Goal: Task Accomplishment & Management: Complete application form

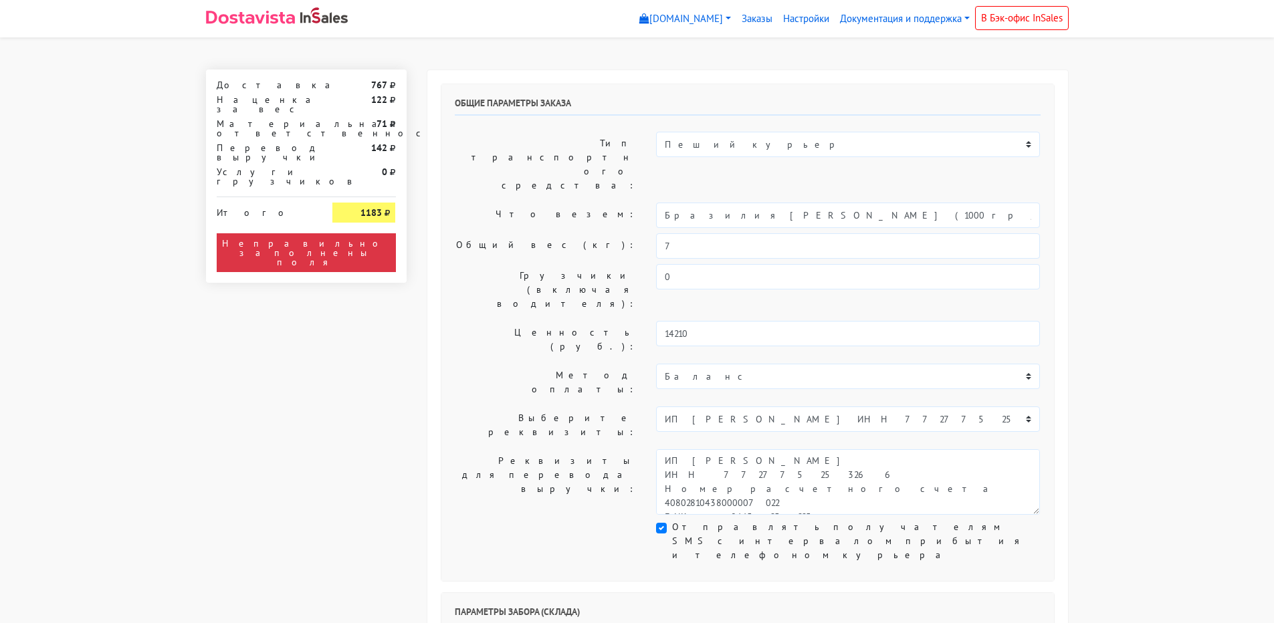
select select "10:00"
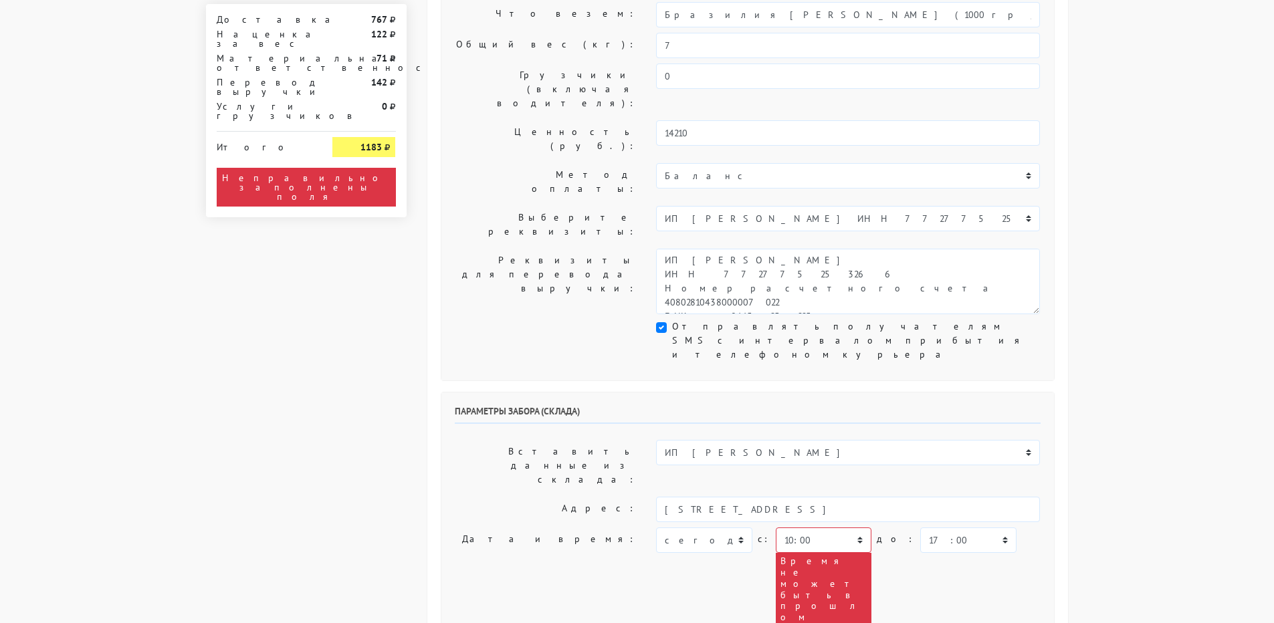
scroll to position [134, 0]
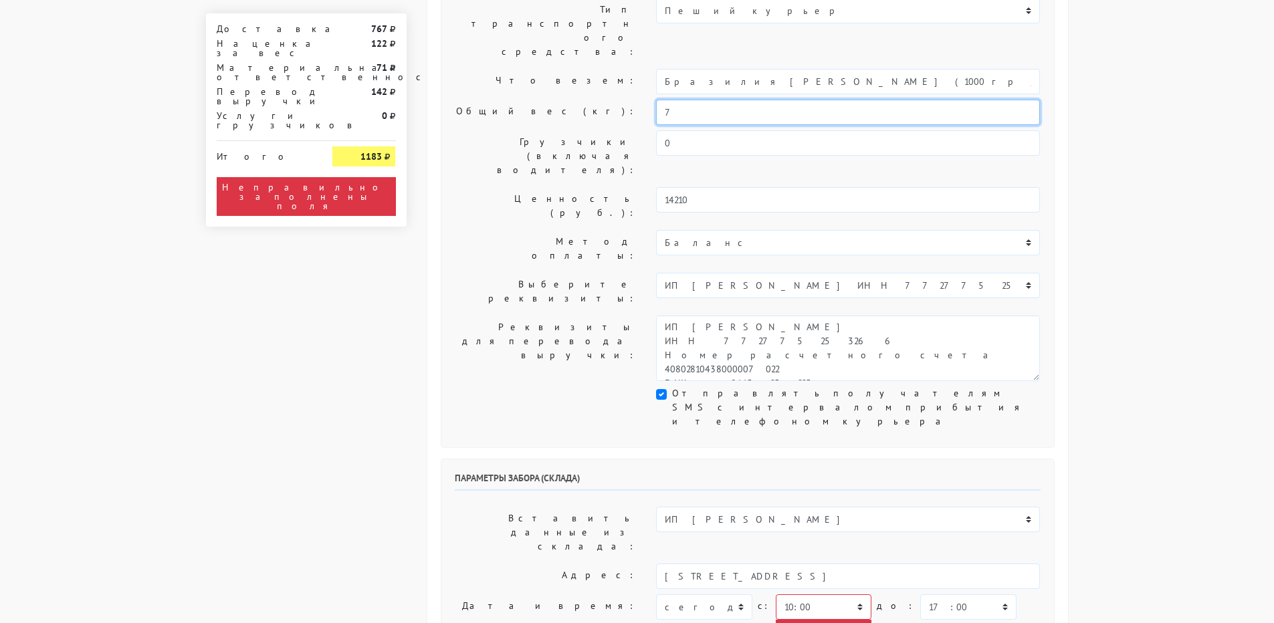
click at [692, 100] on input "7" at bounding box center [848, 112] width 384 height 25
type input "7,5"
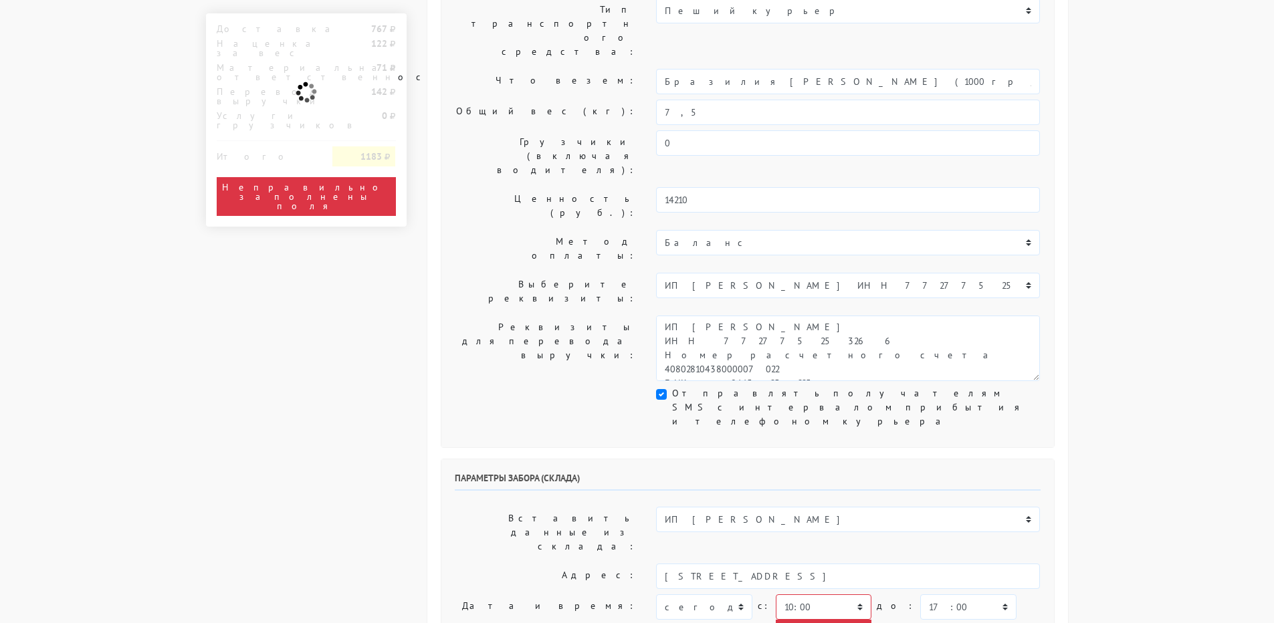
click at [583, 320] on div "Общие параметры заказа Тип транспортного средства: Пеший курьер Легковой автомо…" at bounding box center [748, 199] width 614 height 498
click at [804, 594] on select "00:00 00:30 01:00 01:30 02:00 02:30 03:00 03:30 04:00 04:30 05:00 05:30 06:00 0…" at bounding box center [824, 606] width 96 height 25
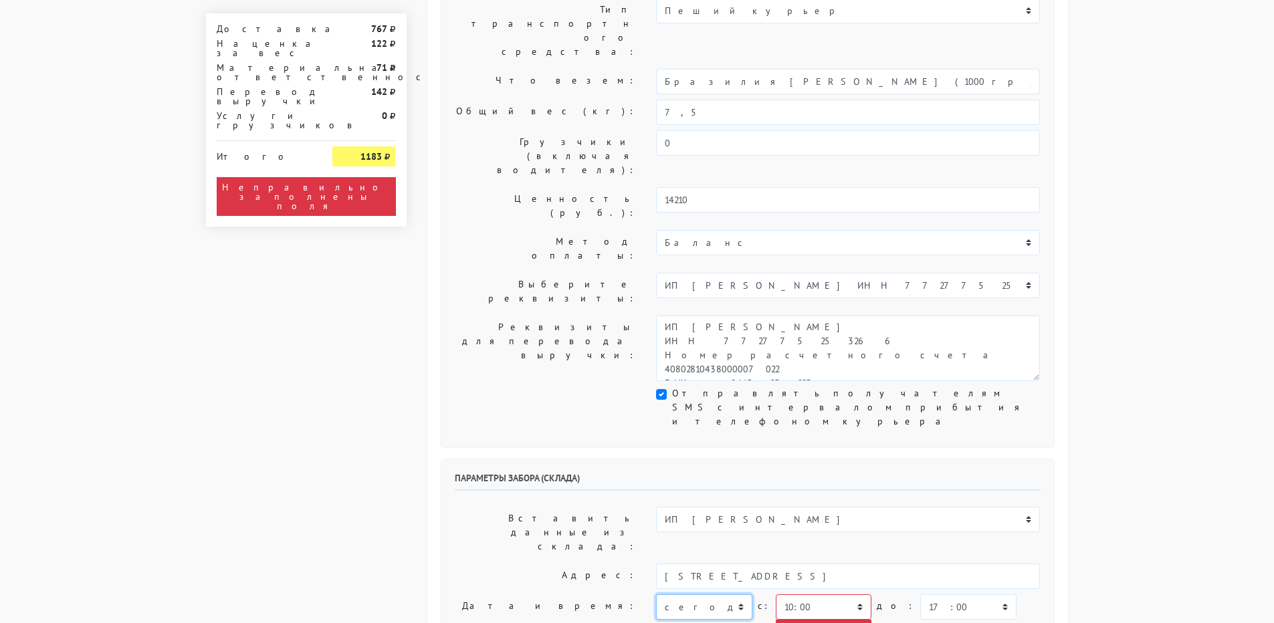
click at [687, 594] on select "[DATE] [DATE] [DATE] [DATE] [DATE] [DATE] [DATE] [DATE] [DATE]" at bounding box center [704, 606] width 96 height 25
select select "[DATE]"
click at [656, 594] on select "[DATE] [DATE] [DATE] [DATE] [DATE] [DATE] [DATE] [DATE] [DATE]" at bounding box center [704, 606] width 96 height 25
click at [799, 594] on select "00:00 00:30 01:00 01:30 02:00 02:30 03:00 03:30 04:00 04:30 05:00 05:30 06:00 0…" at bounding box center [824, 606] width 96 height 25
select select "09:30"
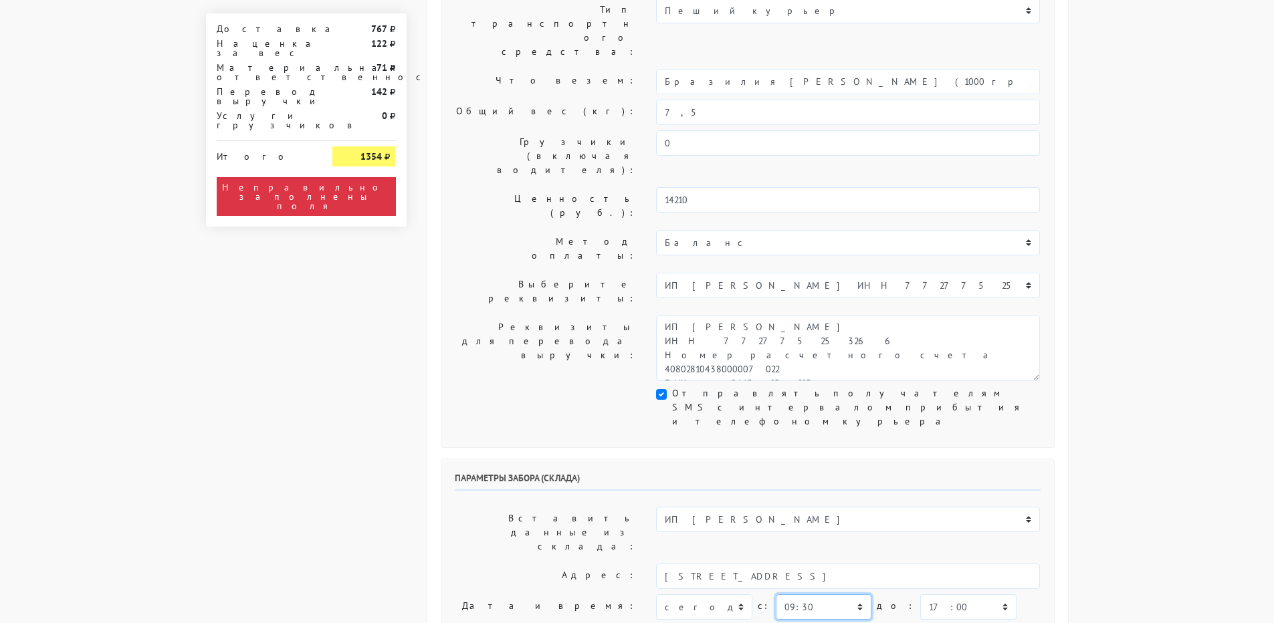
click at [776, 594] on select "00:00 00:30 01:00 01:30 02:00 02:30 03:00 03:30 04:00 04:30 05:00 05:30 06:00 0…" at bounding box center [824, 606] width 96 height 25
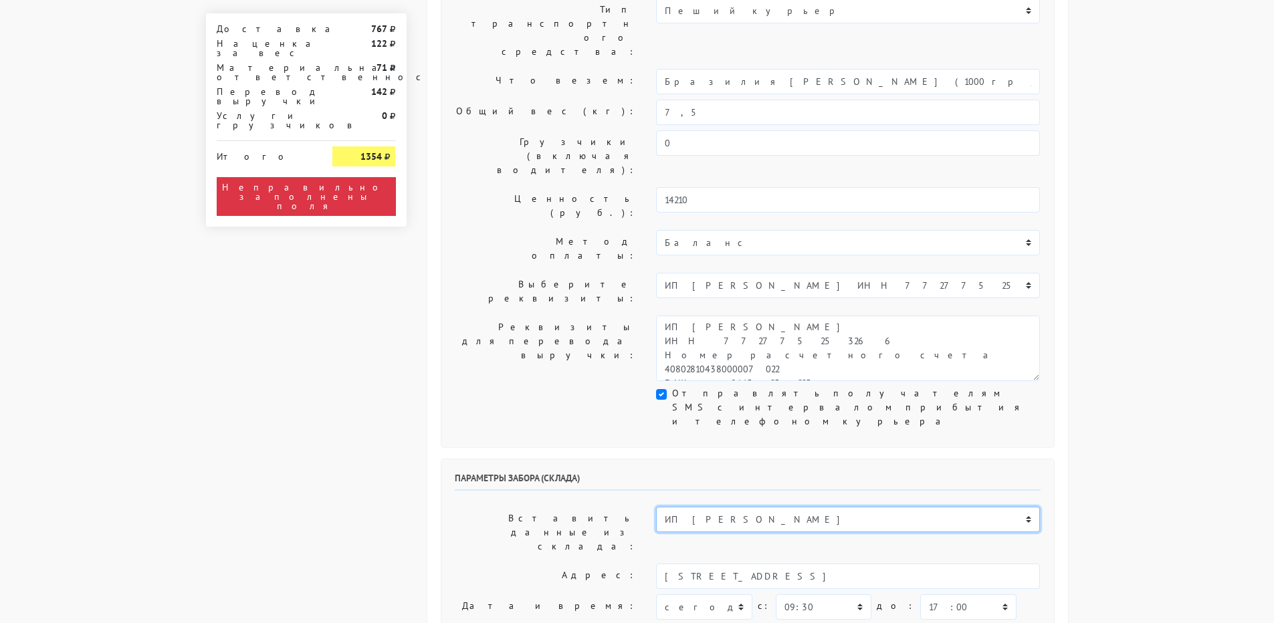
click at [860, 507] on select "ИП [PERSON_NAME] Н1 Н2 Маяк" at bounding box center [848, 519] width 384 height 25
select select "1268"
click at [656, 507] on select "ИП [PERSON_NAME] Н1 Н2 Маяк" at bounding box center [848, 519] width 384 height 25
type input "[STREET_ADDRESS]"
select select "08:00"
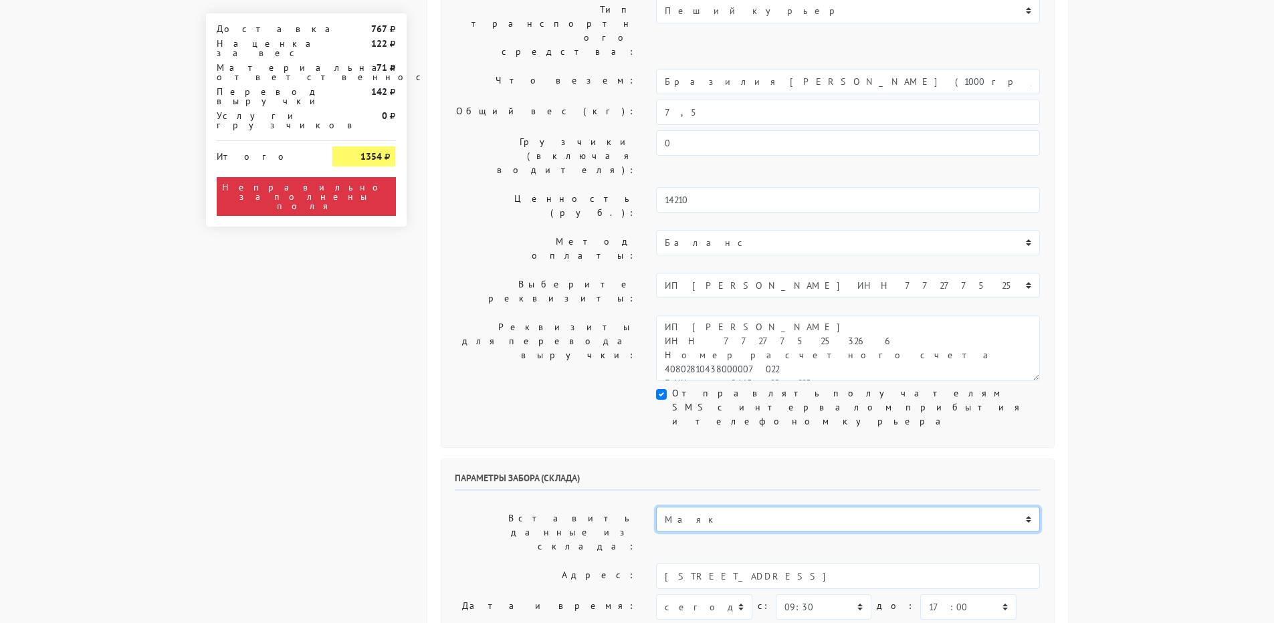
type input "9269374112"
type textarea "БЦ "Панорама" в холле первого этажа слева кофейня Дайте Два"
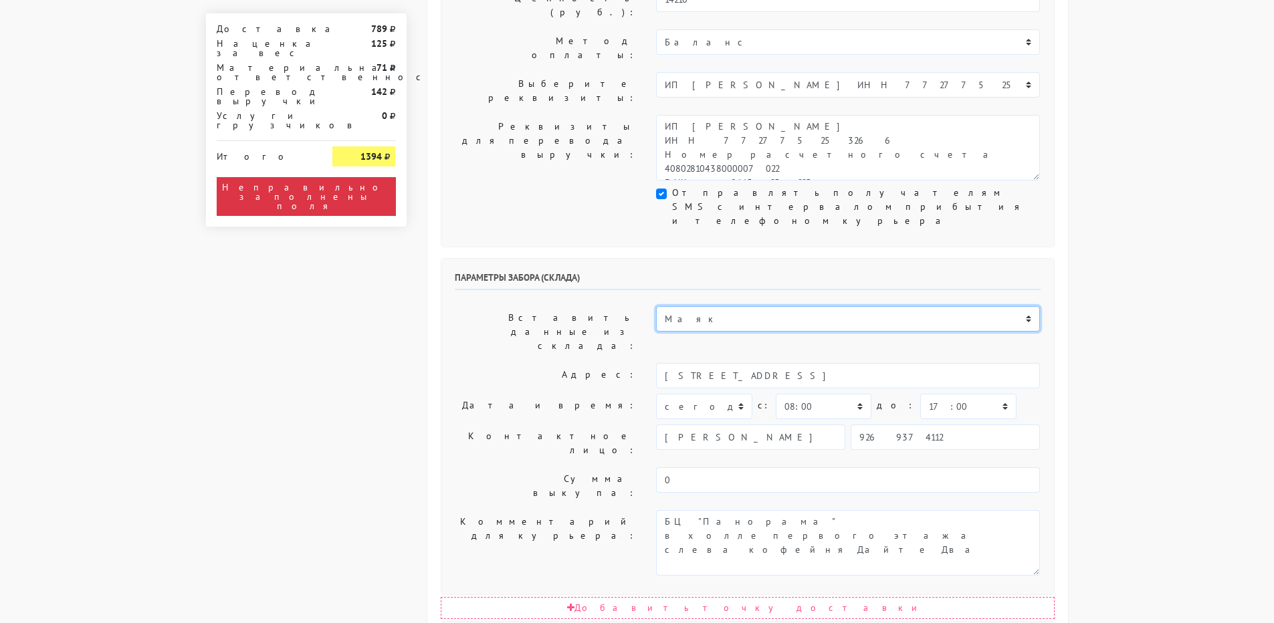
scroll to position [401, 0]
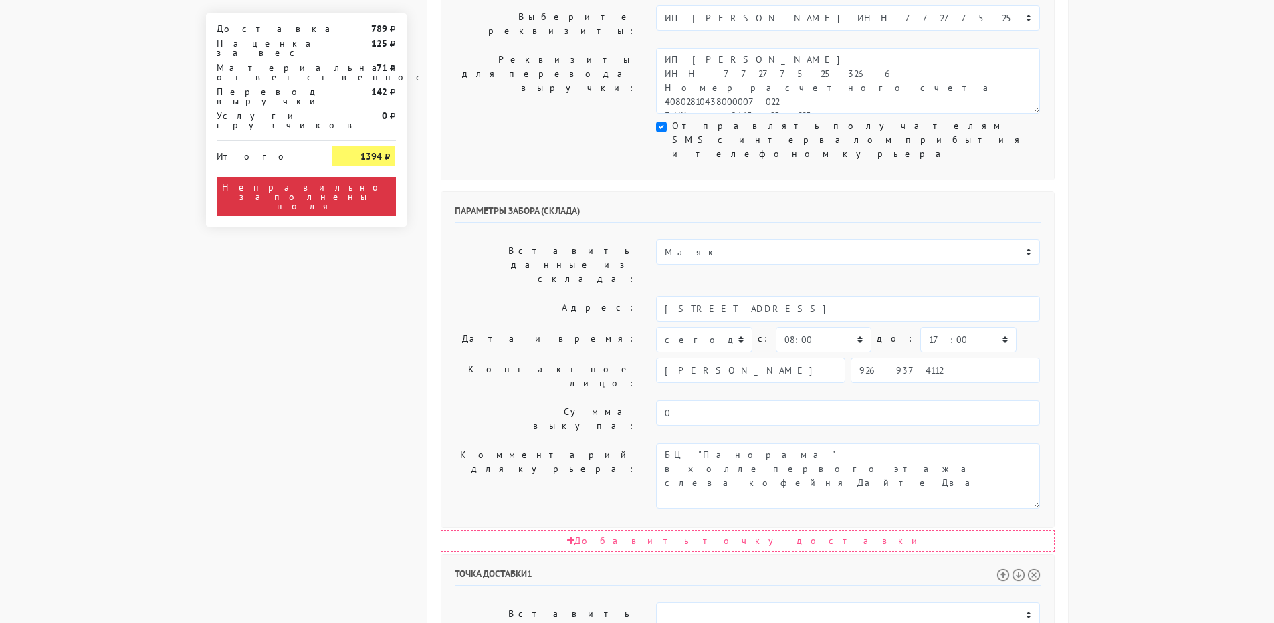
select select "[DATE]"
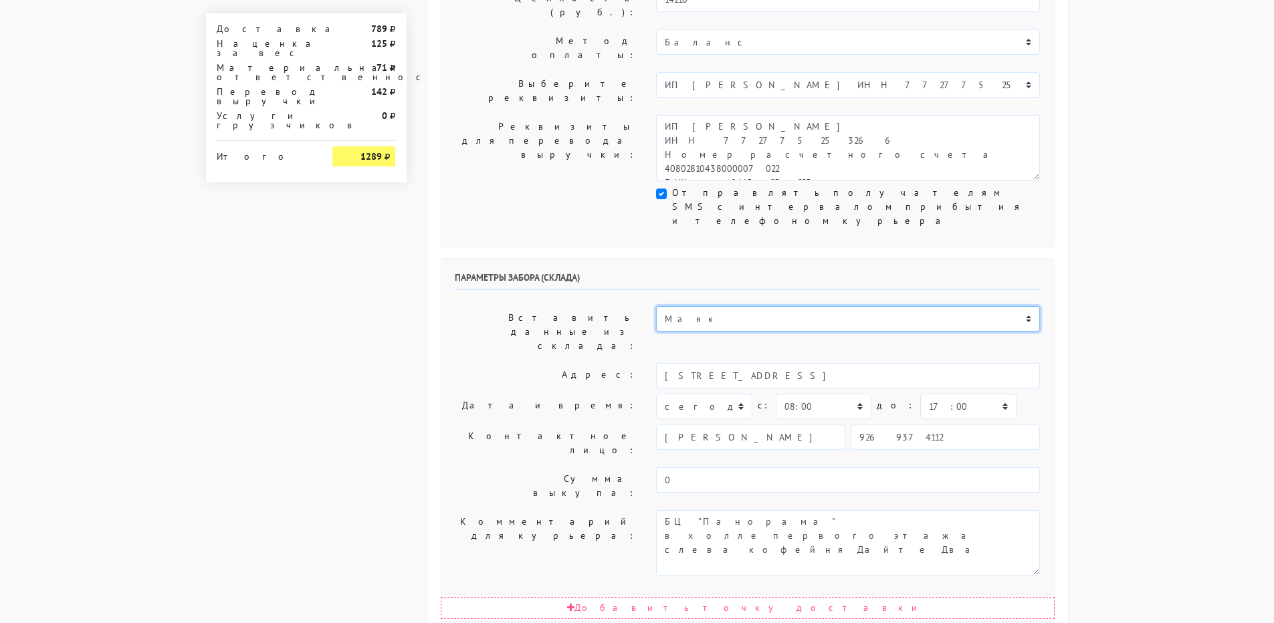
click at [744, 306] on select "ИП [PERSON_NAME] Н1 Н2 Маяк" at bounding box center [848, 318] width 384 height 25
select select "255"
click at [656, 306] on select "ИП [PERSON_NAME] Н1 Н2 Маяк" at bounding box center [848, 318] width 384 height 25
type input "[STREET_ADDRESS]"
select select "10:00"
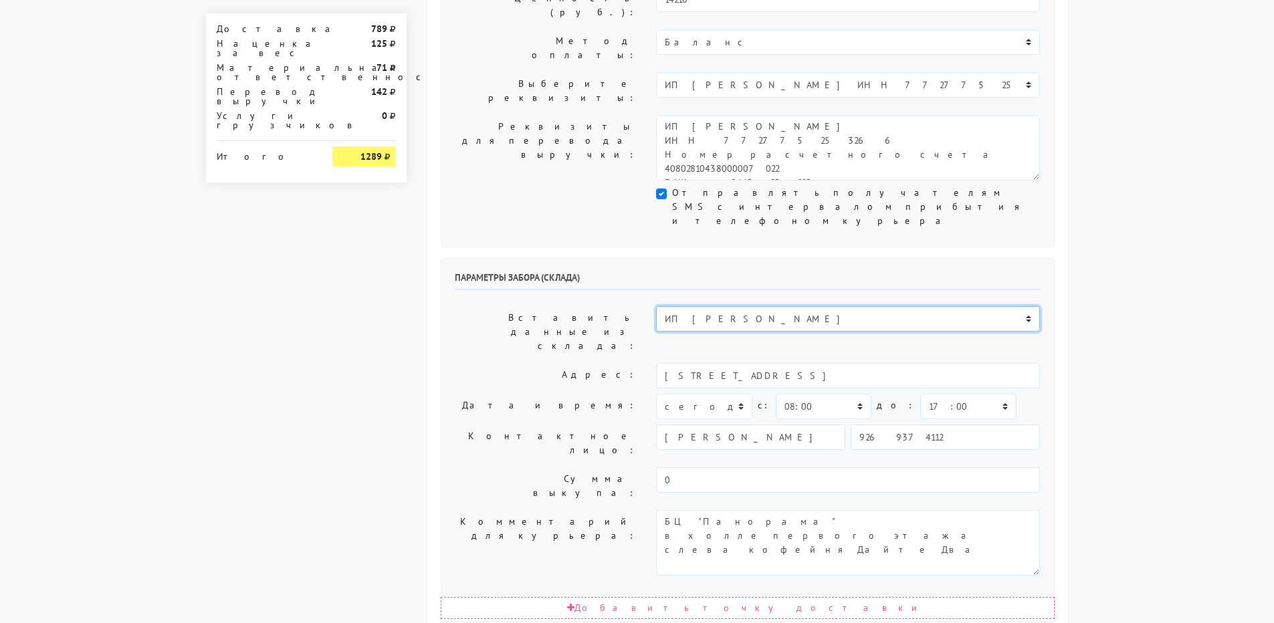
type input "89269374112"
type textarea "Заход со стороны Верейская 29 стр 139"
click at [714, 306] on select "ИП [PERSON_NAME] Н1 Н2 Маяк" at bounding box center [848, 318] width 384 height 25
select select "1264"
click at [656, 306] on select "ИП [PERSON_NAME] Н1 Н2 Маяк" at bounding box center [848, 318] width 384 height 25
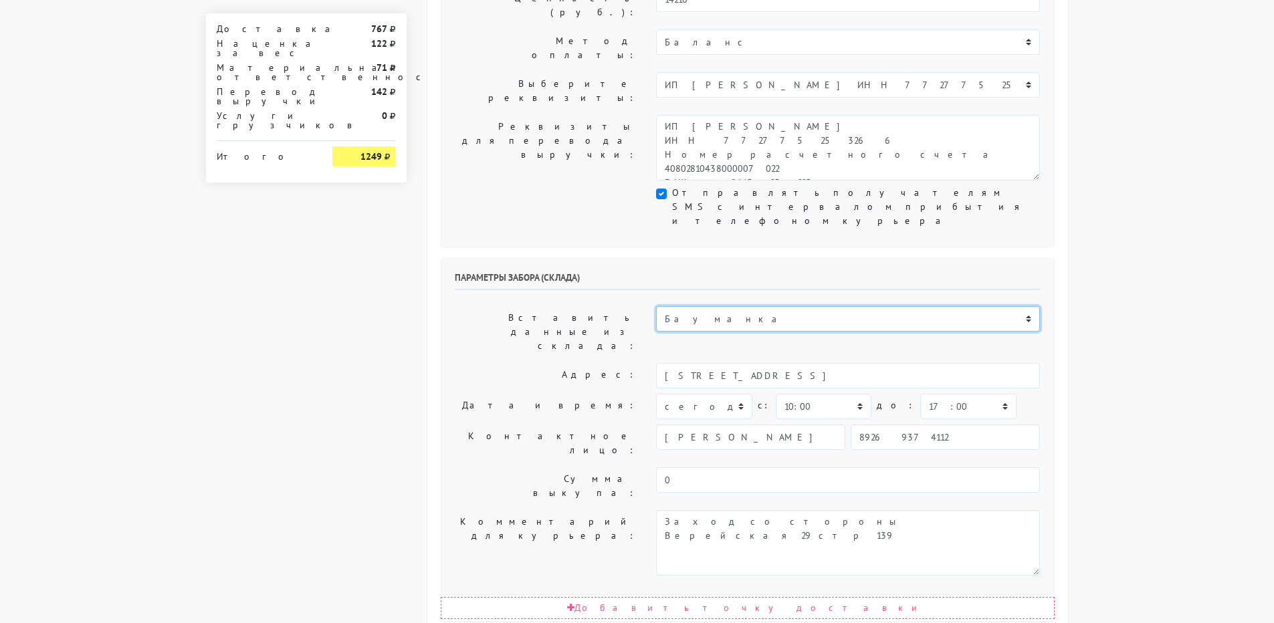
type input "[STREET_ADDRESS]"
select select "07:30"
select select "16:00"
type input "9269374112"
type textarea "БЦ [PERSON_NAME] в холле первого этажа слева кофейня Дайте Два"
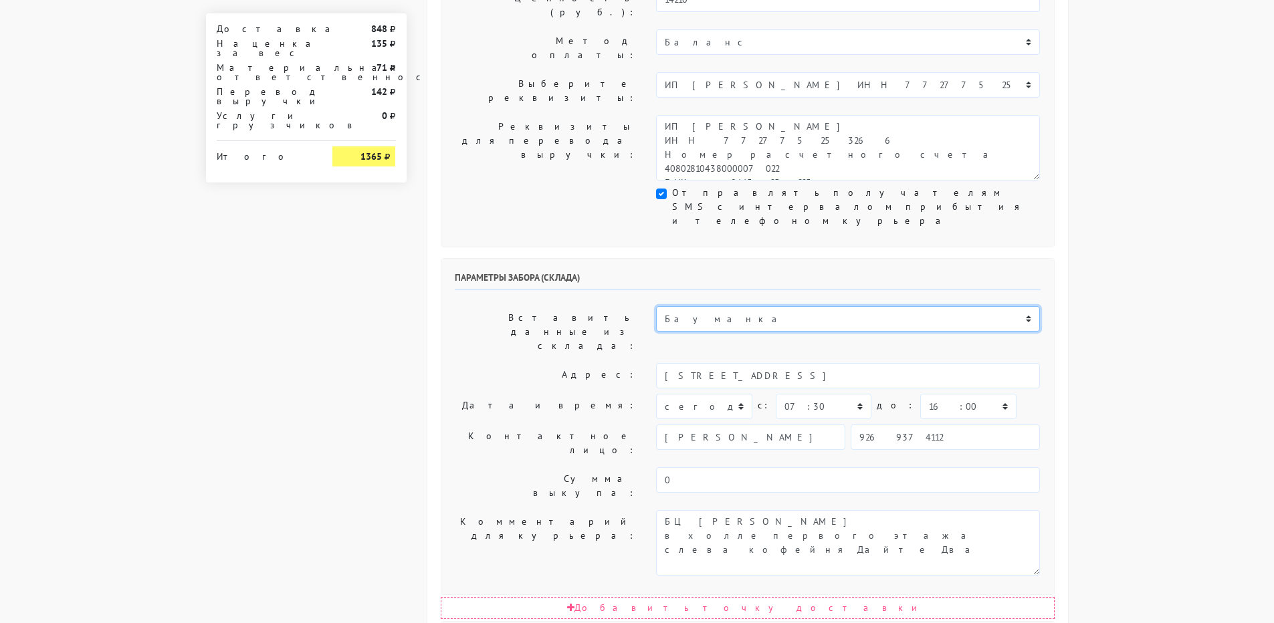
click at [705, 306] on select "ИП [PERSON_NAME] Н1 Н2 Маяк" at bounding box center [848, 318] width 384 height 25
select select "1265"
click at [656, 306] on select "ИП [PERSON_NAME] Н1 Н2 Маяк" at bounding box center [848, 318] width 384 height 25
type input "[STREET_ADDRESS]"
select select "08:30"
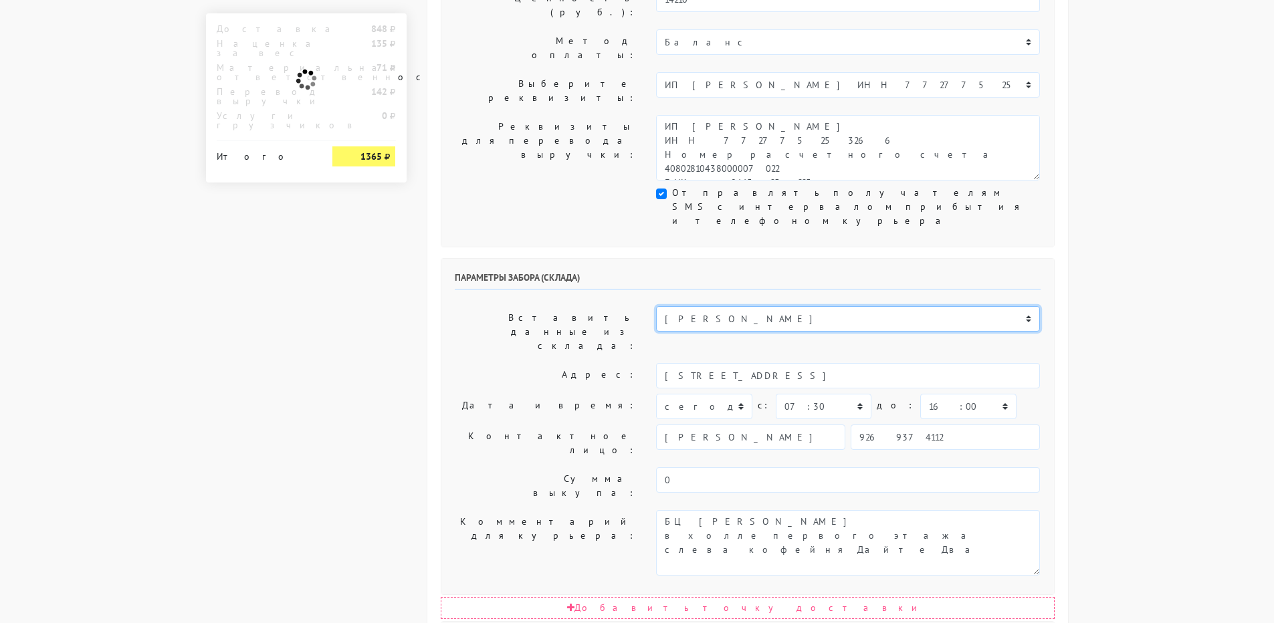
select select "17:00"
type textarea "БЦ [PERSON_NAME] в холле первого этажа слева кофейня Дайте Два"
click at [705, 306] on select "ИП [PERSON_NAME] Н1 Н2 Маяк" at bounding box center [848, 318] width 384 height 25
select select "1266"
click at [656, 306] on select "ИП [PERSON_NAME] Н1 Н2 Маяк" at bounding box center [848, 318] width 384 height 25
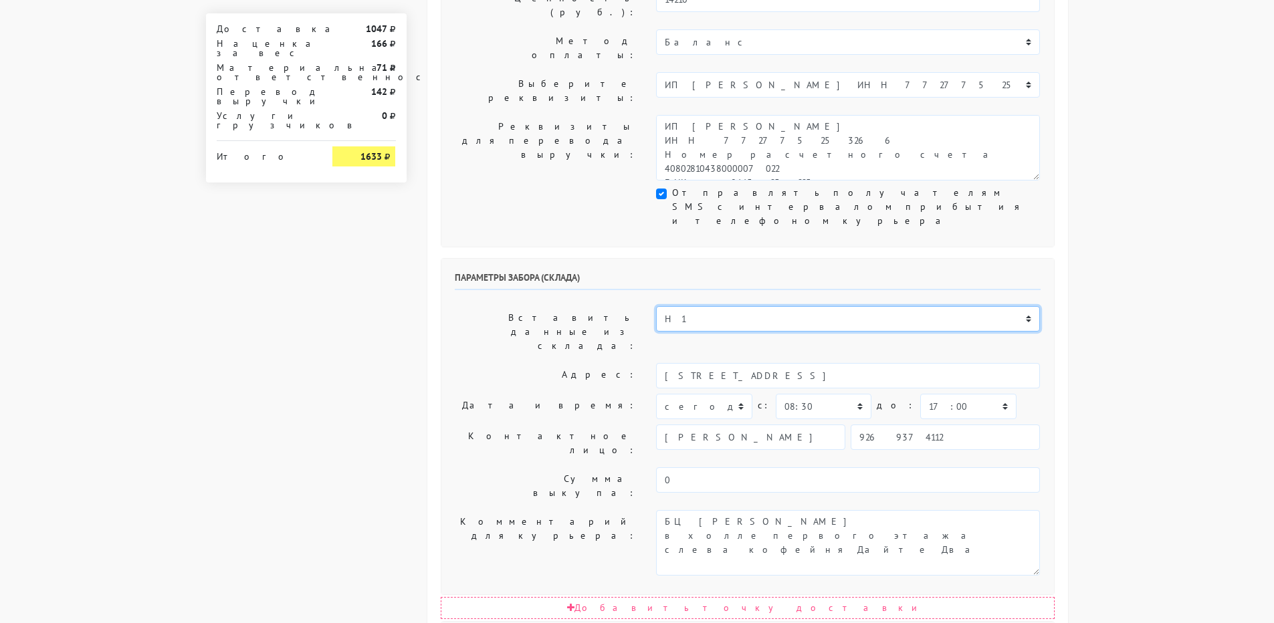
type input "[STREET_ADDRESS] с.4"
select select "09:00"
select select "16:00"
type textarea "ДК "Новоспасский" в холле первого этажа напротив входа кофейный островок [GEOGR…"
click at [707, 306] on select "ИП [PERSON_NAME] Н1 Н2 Маяк" at bounding box center [848, 318] width 384 height 25
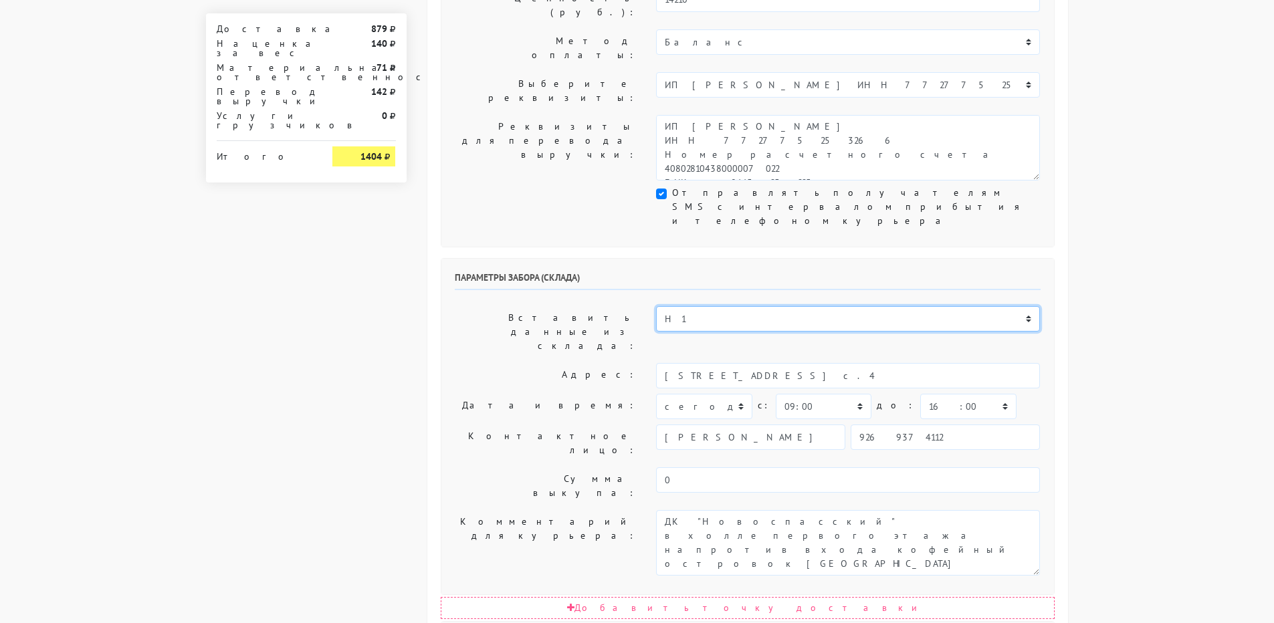
select select "1267"
click at [656, 306] on select "ИП [PERSON_NAME] Н1 Н2 Маяк" at bounding box center [848, 318] width 384 height 25
type input "[STREET_ADDRESS]"
type textarea "ДК "Новоспасский" в холле первого этажа сразу у входа кофейный островок [GEOGRA…"
click at [682, 306] on select "ИП [PERSON_NAME] Н1 Н2 Маяк" at bounding box center [848, 318] width 384 height 25
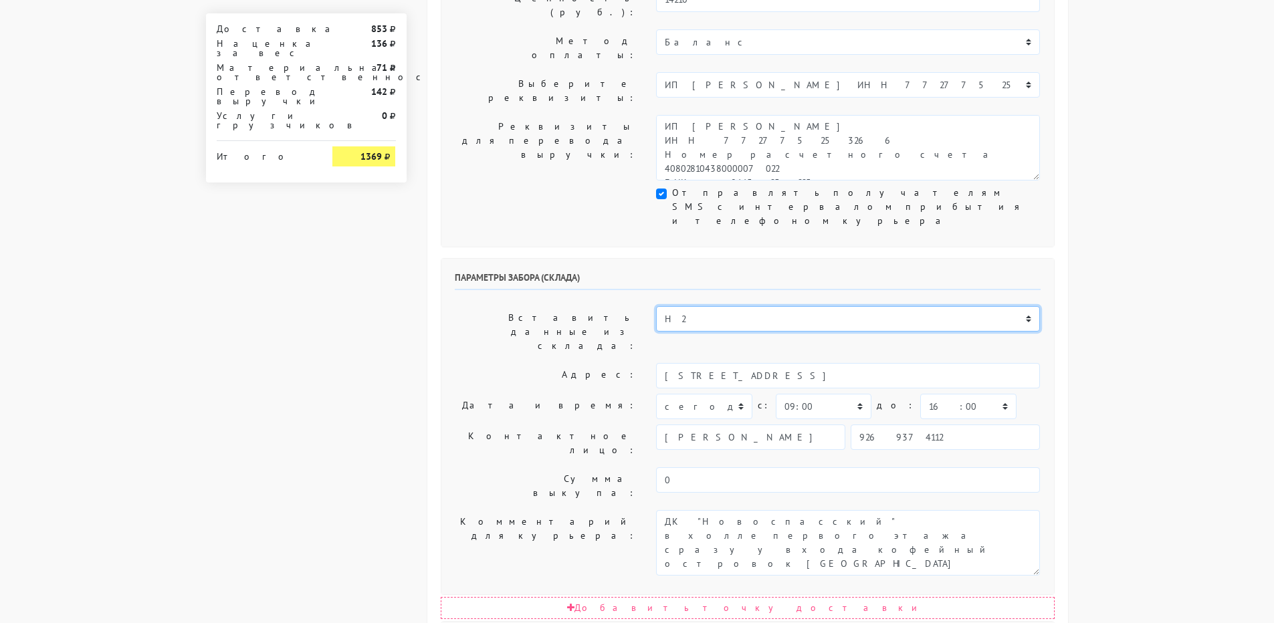
select select "1268"
click at [656, 306] on select "ИП [PERSON_NAME] Н1 Н2 Маяк" at bounding box center [848, 318] width 384 height 25
type input "[STREET_ADDRESS]"
select select "08:00"
select select "17:00"
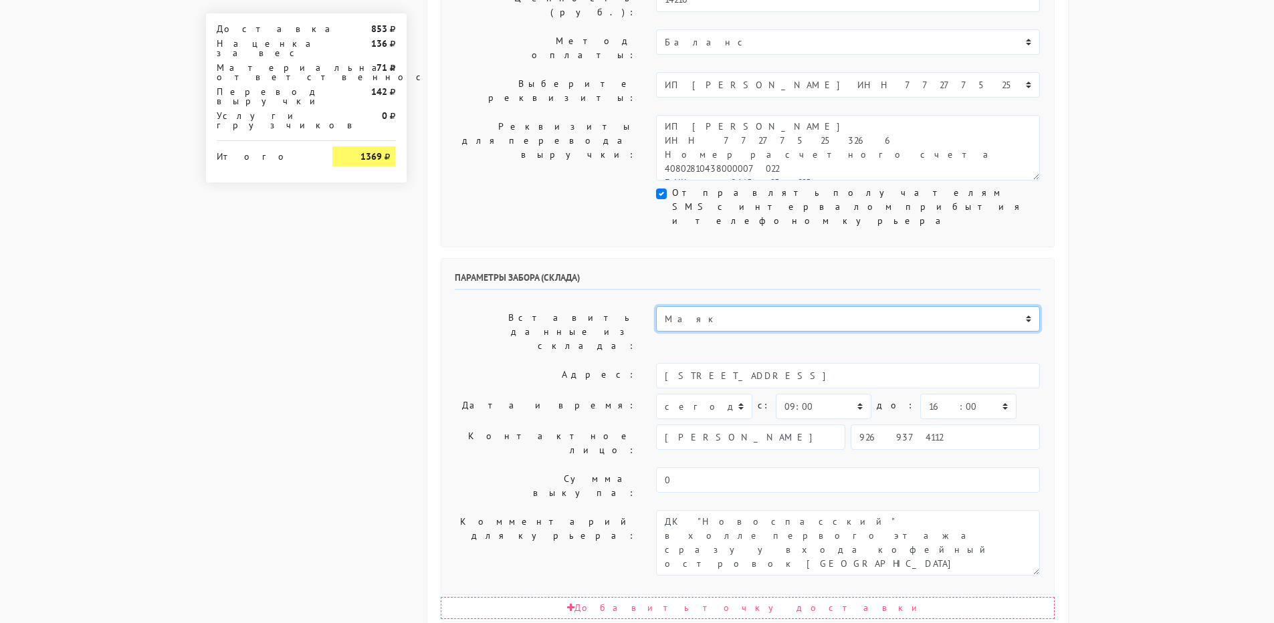
type textarea "БЦ "Панорама" в холле первого этажа слева кофейня Дайте Два"
click at [856, 394] on select "00:00 00:30 01:00 01:30 02:00 02:30 03:00 03:30 04:00 04:30 05:00 05:30 06:00 0…" at bounding box center [824, 406] width 96 height 25
select select "08:30"
click at [776, 394] on select "00:00 00:30 01:00 01:30 02:00 02:30 03:00 03:30 04:00 04:30 05:00 05:30 06:00 0…" at bounding box center [824, 406] width 96 height 25
click at [966, 394] on select "00:00 00:30 01:00 01:30 02:00 02:30 03:00 03:30 04:00 04:30 05:00 05:30 06:00 0…" at bounding box center [968, 406] width 96 height 25
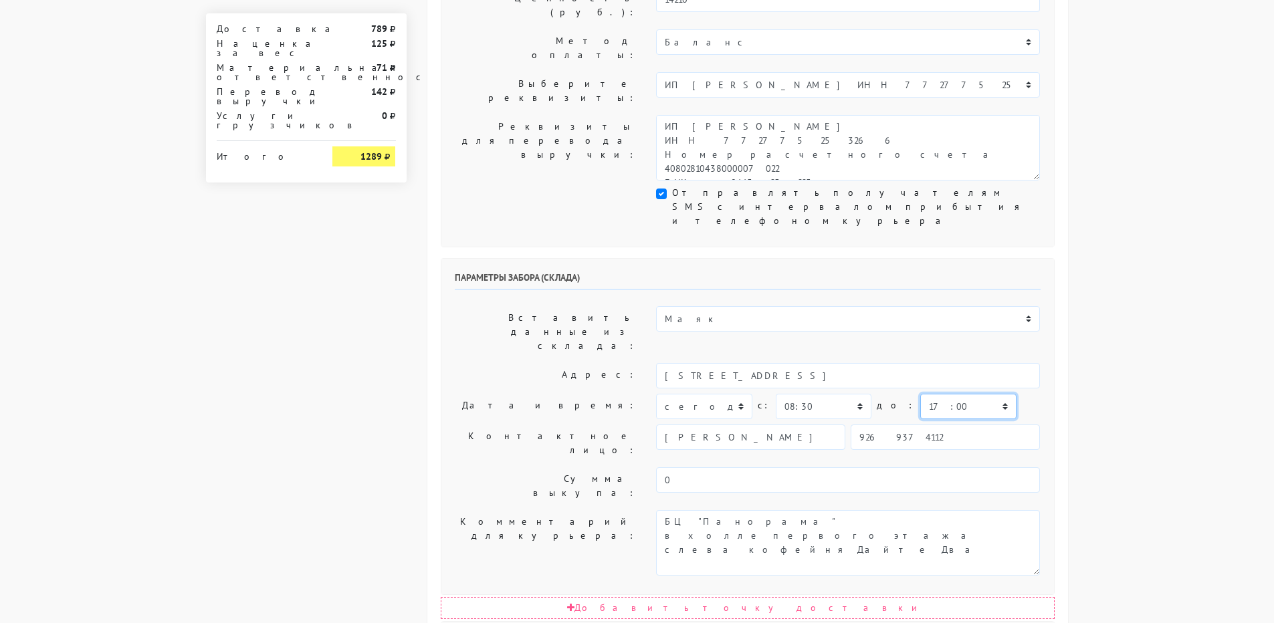
select select "10:00"
click at [920, 394] on select "00:00 00:30 01:00 01:30 02:00 02:30 03:00 03:30 04:00 04:30 05:00 05:30 06:00 0…" at bounding box center [968, 406] width 96 height 25
select select "09:30"
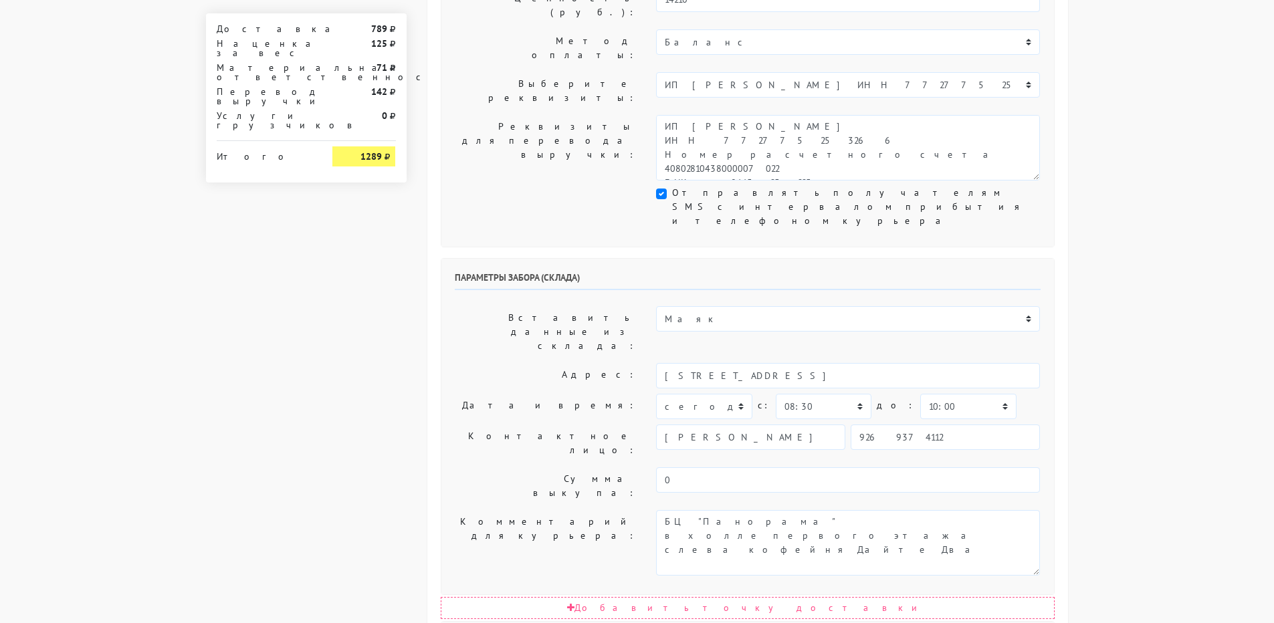
select select "12:00"
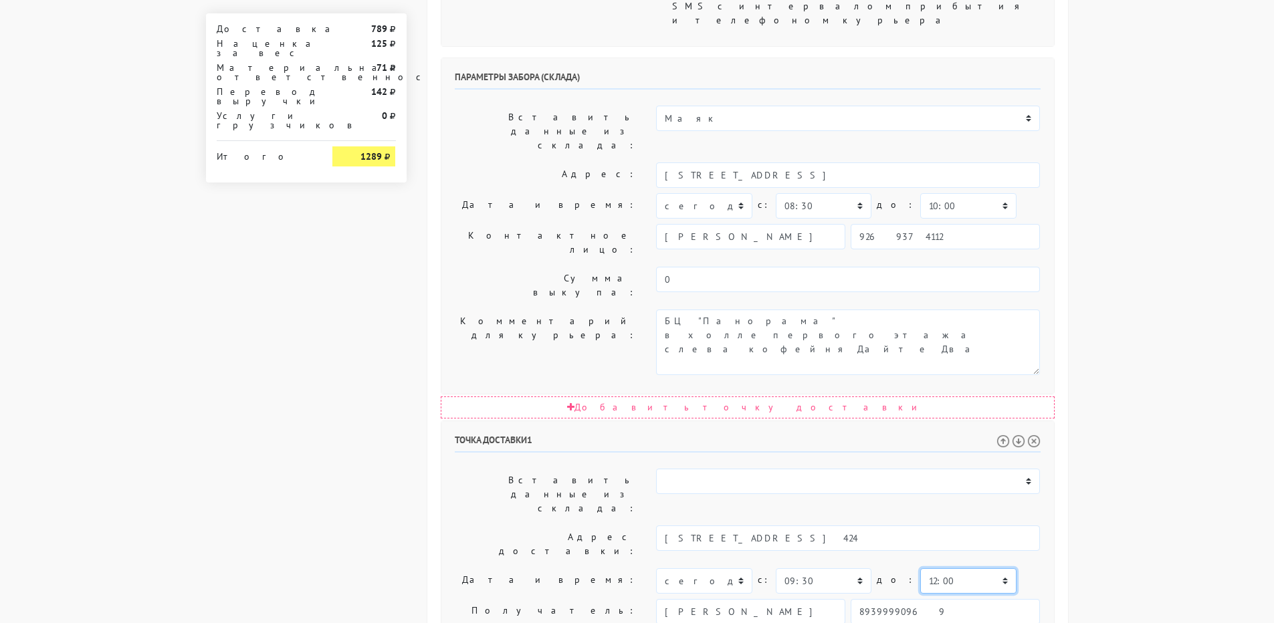
scroll to position [610, 0]
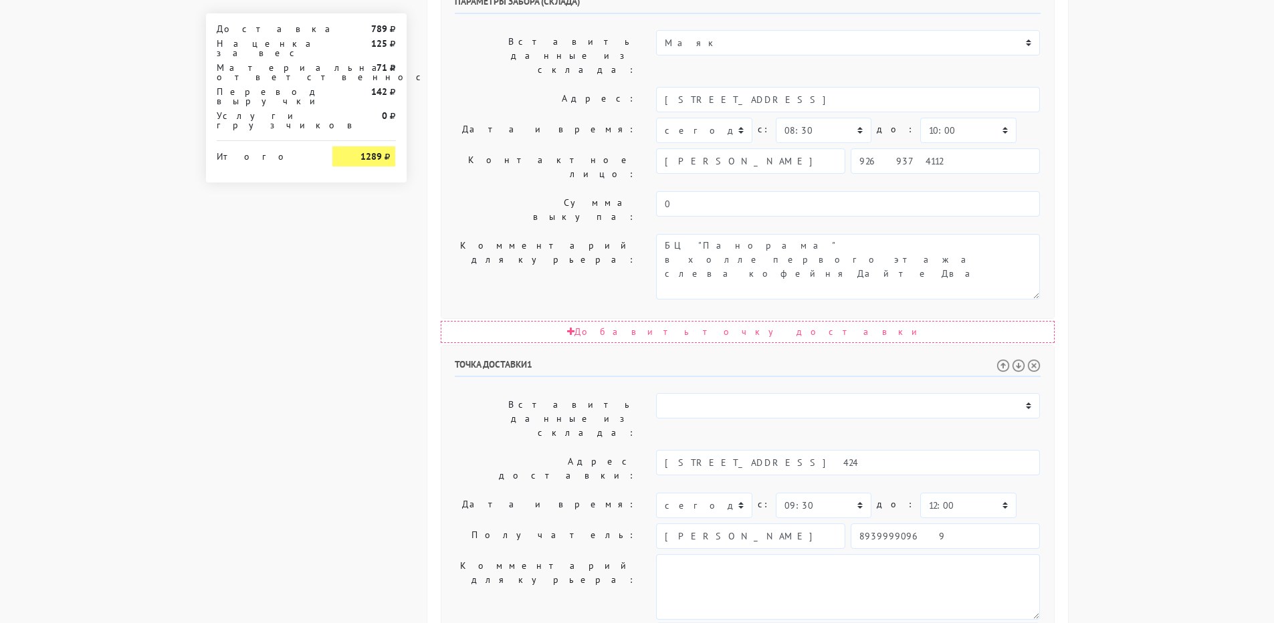
drag, startPoint x: 733, startPoint y: 422, endPoint x: 621, endPoint y: 415, distance: 111.9
click at [434, 340] on div "Общие параметры заказа Тип транспортного средства: Пеший курьер Легковой автомо…" at bounding box center [747, 172] width 640 height 1425
drag, startPoint x: 725, startPoint y: 444, endPoint x: 637, endPoint y: 448, distance: 88.3
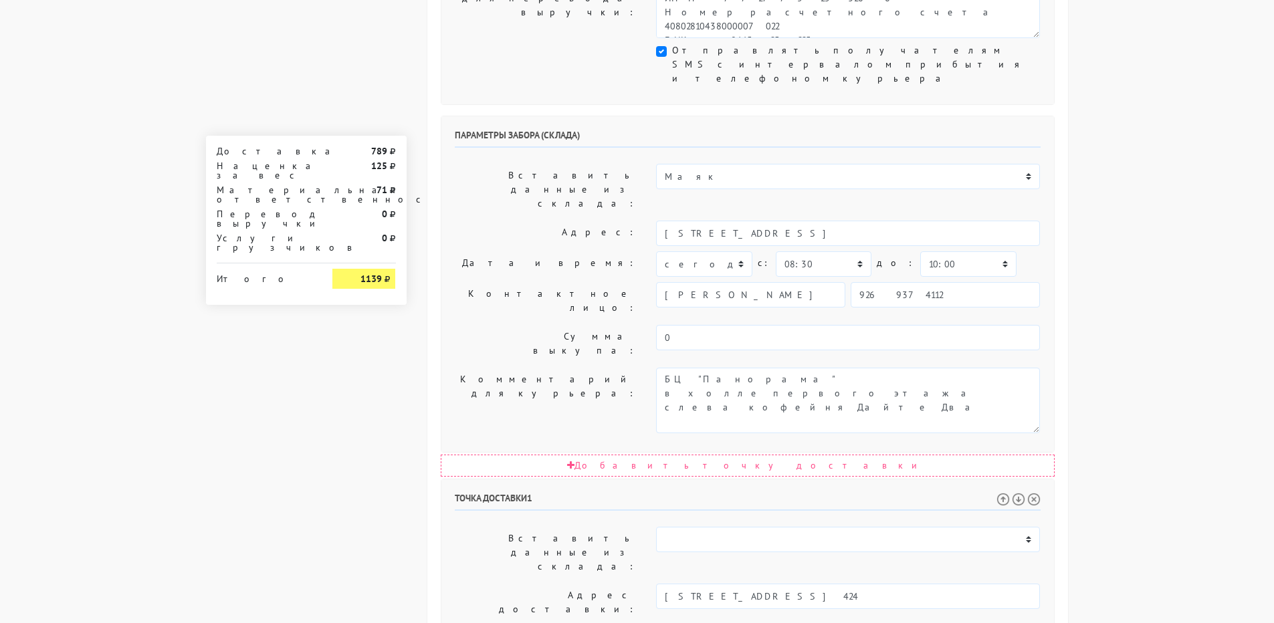
scroll to position [410, 0]
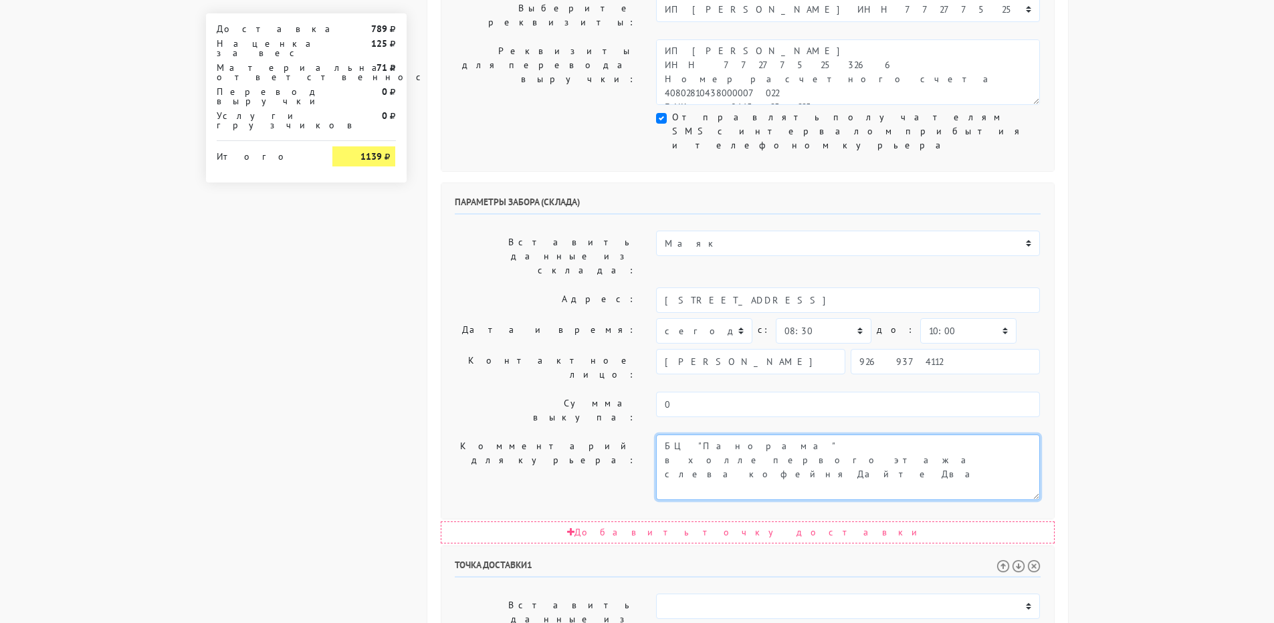
click at [666, 435] on textarea "Заход со стороны Верейская 29 стр 139" at bounding box center [848, 468] width 384 height 66
paste textarea "3507"
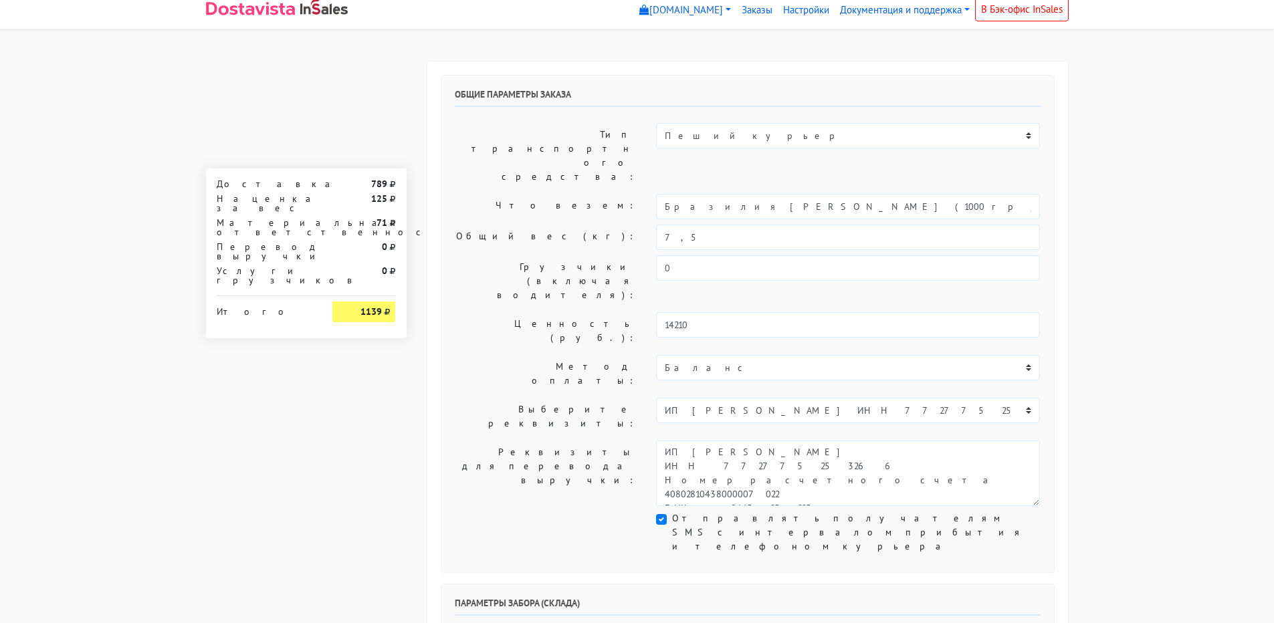
scroll to position [0, 0]
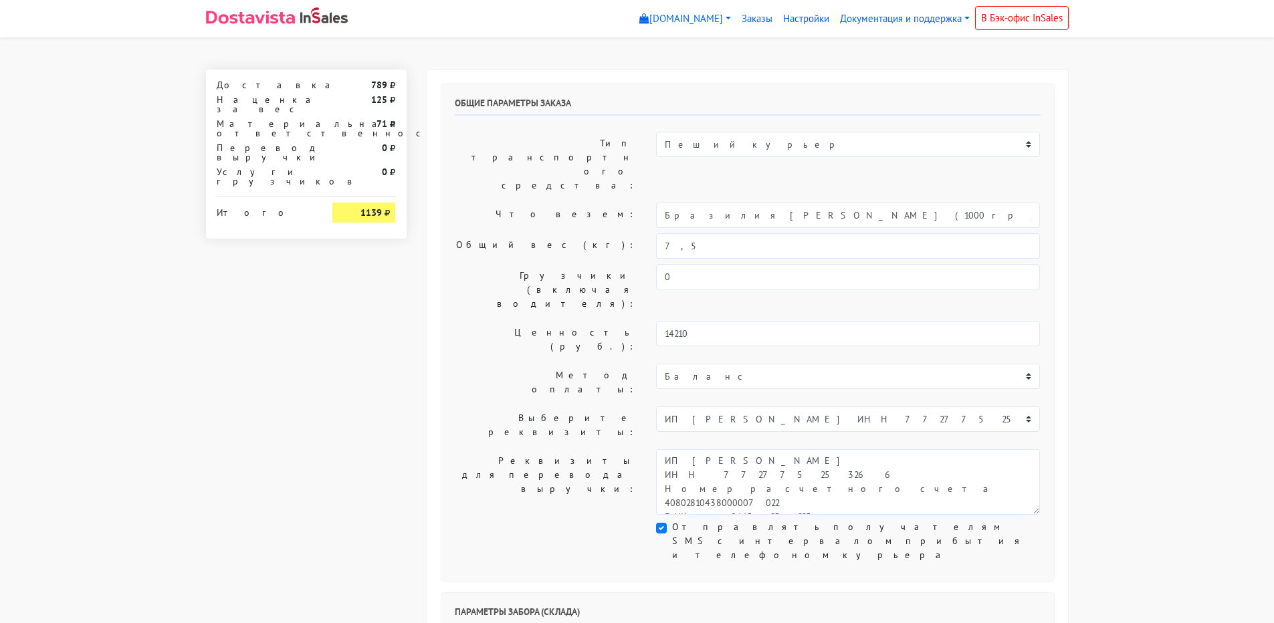
type textarea "Заказ 3507 БЦ "Панорама" в холле первого этажа слева кофейня Дайте Два"
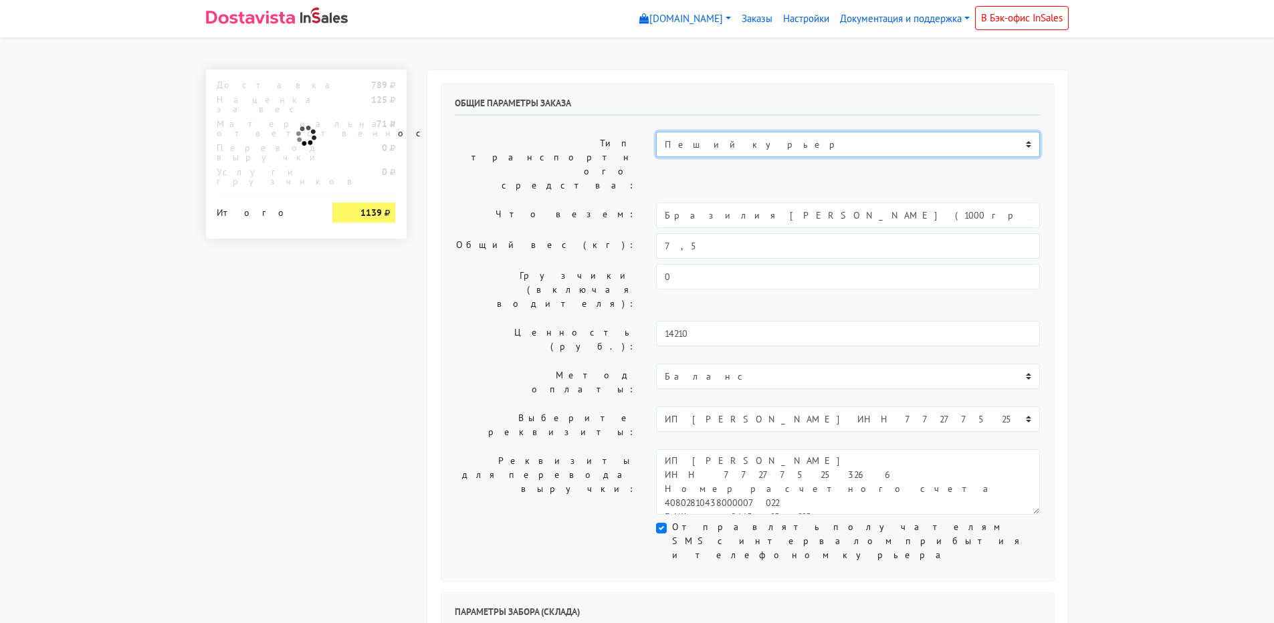
click at [697, 152] on select "Пеший курьер Легковой автомобиль Каблук (до 700 кг) Микроавтобус / портер (до […" at bounding box center [848, 144] width 384 height 25
click at [656, 132] on select "Пеший курьер Легковой автомобиль Каблук (до 700 кг) Микроавтобус / портер (до […" at bounding box center [848, 144] width 384 height 25
click at [715, 136] on select "Пеший курьер Легковой автомобиль Каблук (до 700 кг) Микроавтобус / портер (до […" at bounding box center [848, 144] width 384 height 25
select select "6"
click at [656, 132] on select "Пеший курьер Легковой автомобиль Каблук (до 700 кг) Микроавтобус / портер (до […" at bounding box center [848, 144] width 384 height 25
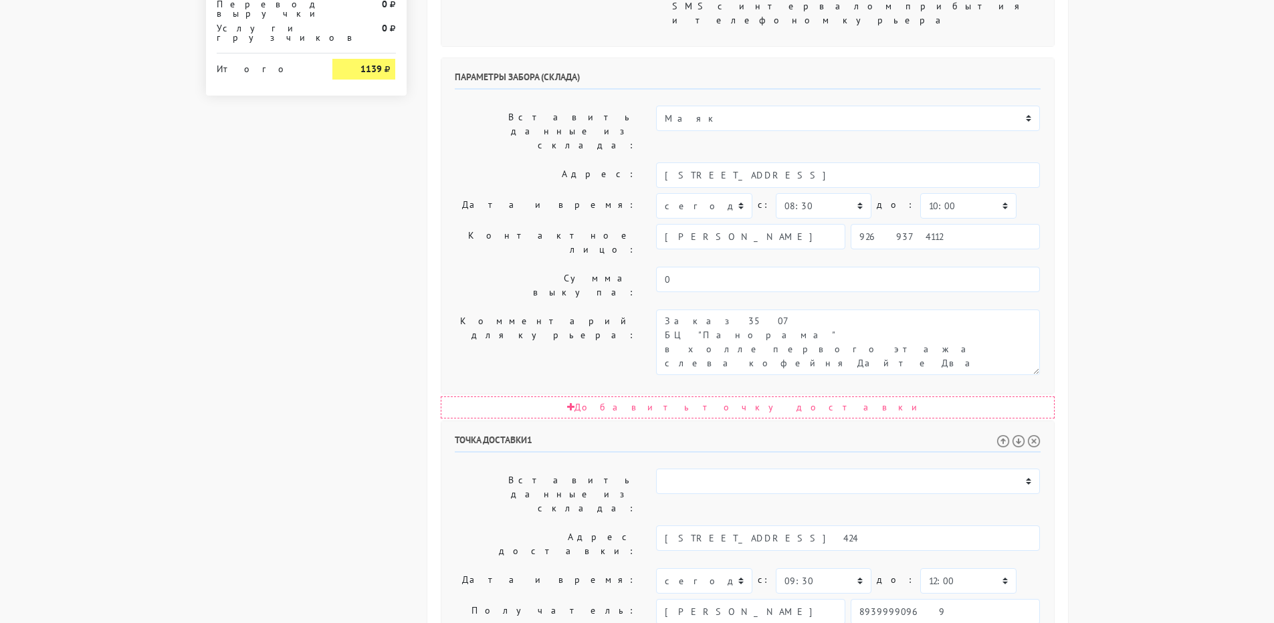
scroll to position [610, 0]
